Goal: Task Accomplishment & Management: Manage account settings

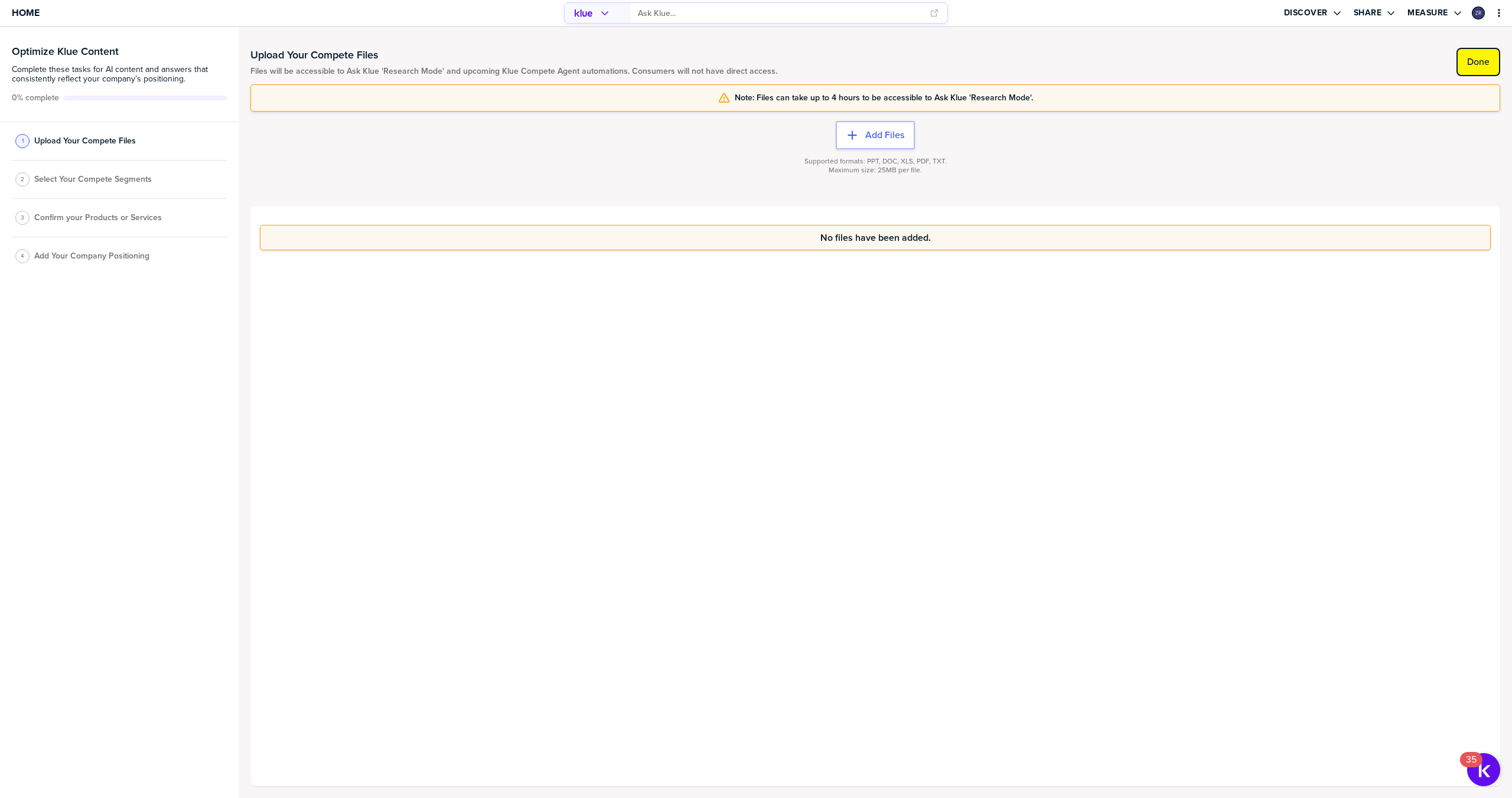
click at [1474, 60] on label "Done" at bounding box center [1478, 62] width 22 height 12
click at [1476, 65] on label "Done" at bounding box center [1478, 62] width 22 height 12
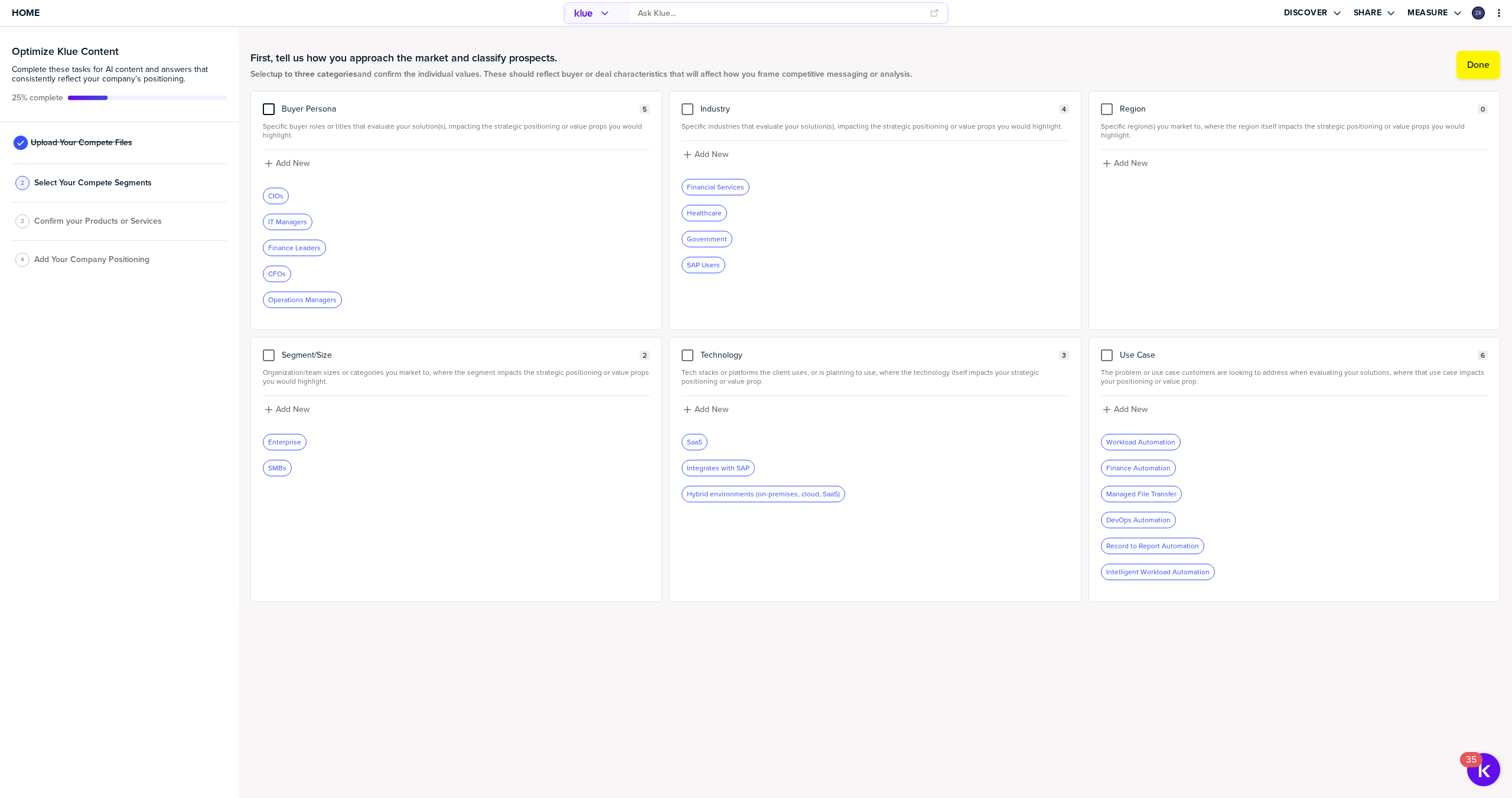
click at [269, 107] on div at bounding box center [268, 109] width 12 height 12
click at [269, 103] on input "checkbox" at bounding box center [269, 103] width 0 height 0
click at [688, 107] on div at bounding box center [687, 109] width 12 height 12
click at [688, 103] on input "checkbox" at bounding box center [688, 103] width 0 height 0
click at [1487, 63] on label "Done" at bounding box center [1478, 65] width 22 height 12
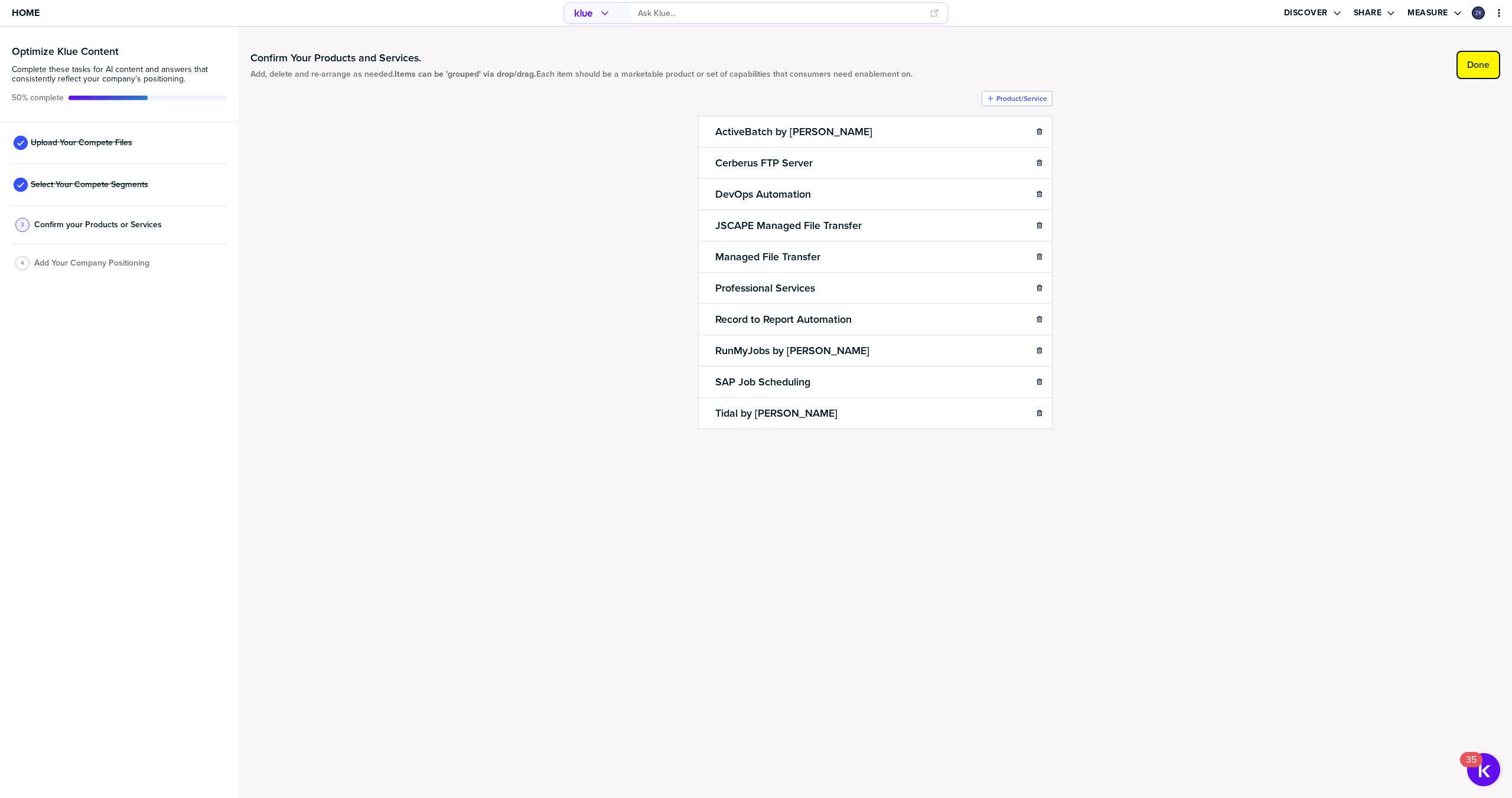
click at [1478, 59] on label "Done" at bounding box center [1478, 65] width 22 height 12
